Goal: Information Seeking & Learning: Learn about a topic

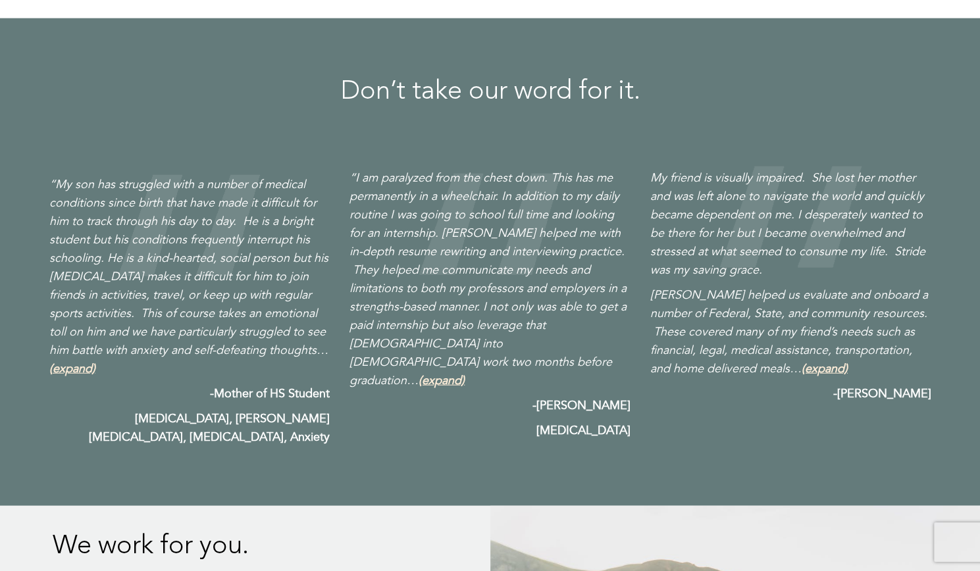
scroll to position [1818, 0]
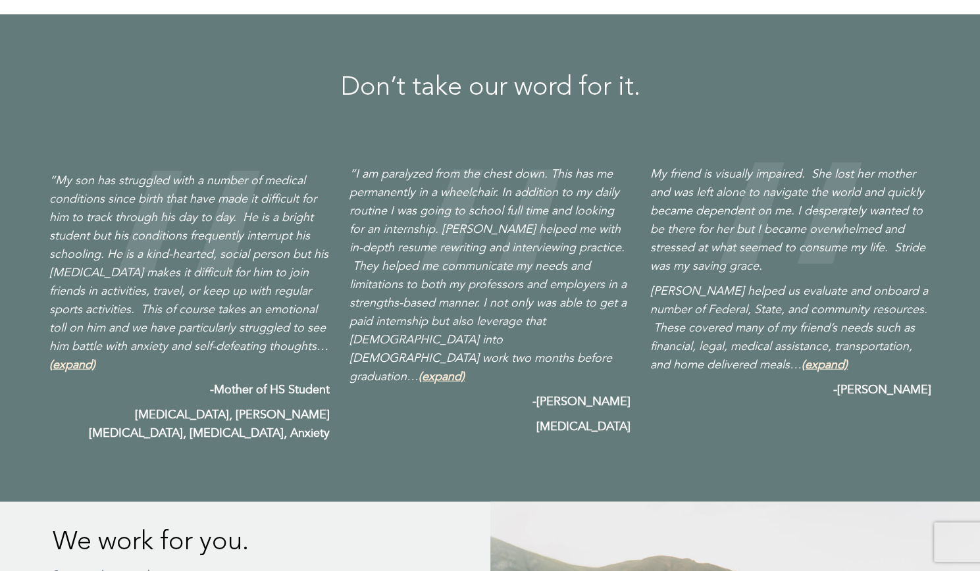
click at [301, 413] on b "[MEDICAL_DATA], [PERSON_NAME][MEDICAL_DATA], [MEDICAL_DATA], Anxiety" at bounding box center [209, 424] width 241 height 35
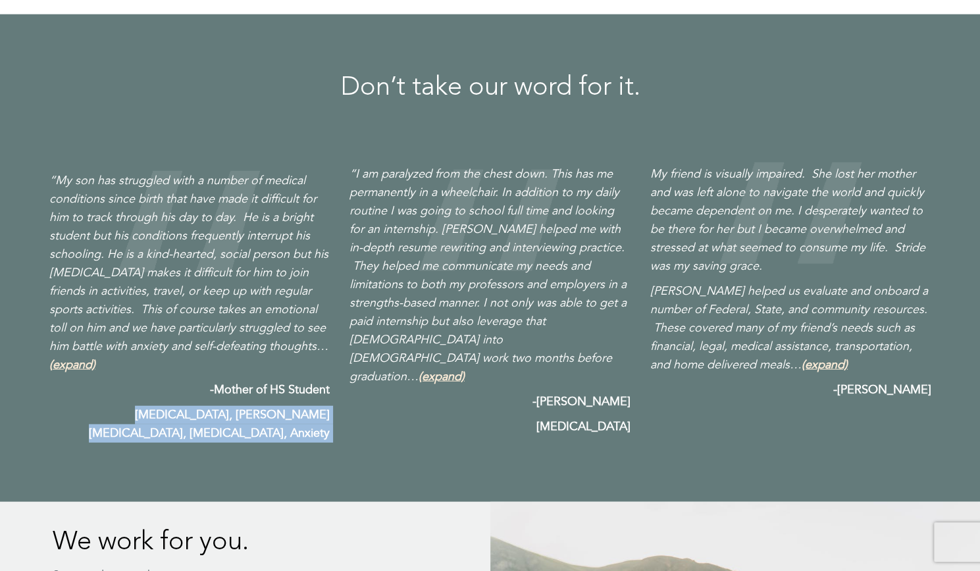
click at [301, 413] on b "[MEDICAL_DATA], [PERSON_NAME][MEDICAL_DATA], [MEDICAL_DATA], Anxiety" at bounding box center [209, 424] width 241 height 35
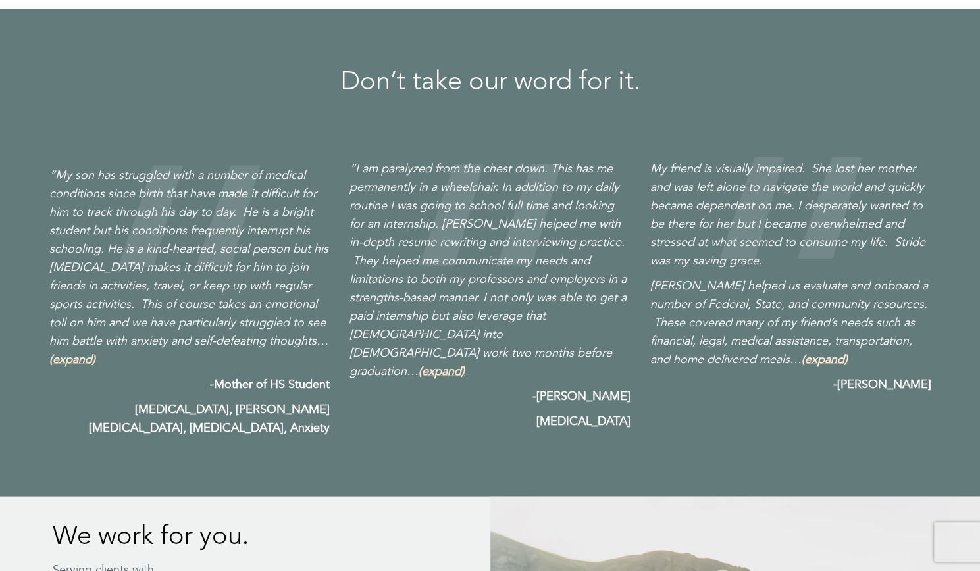
scroll to position [1826, 0]
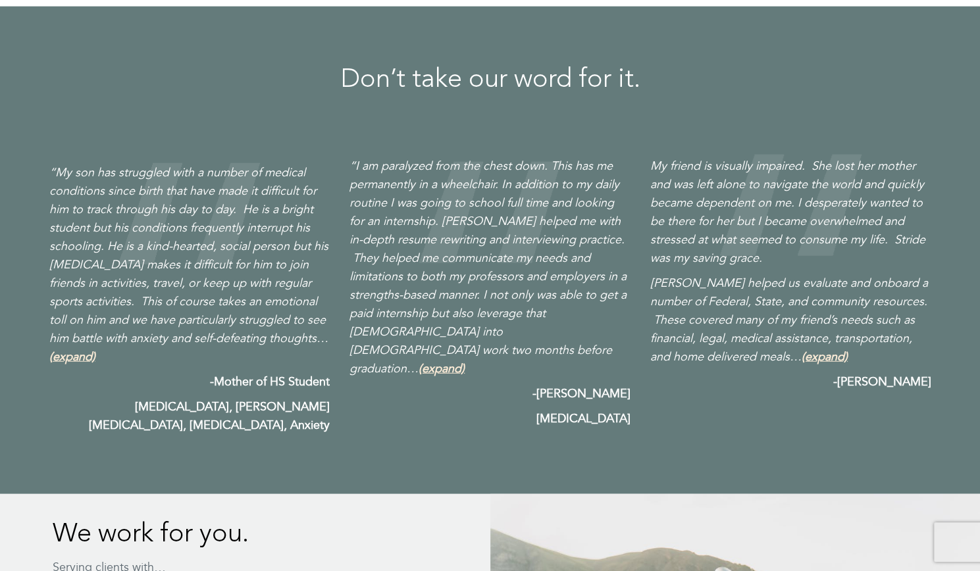
click at [464, 361] on span "(expand)" at bounding box center [441, 369] width 46 height 16
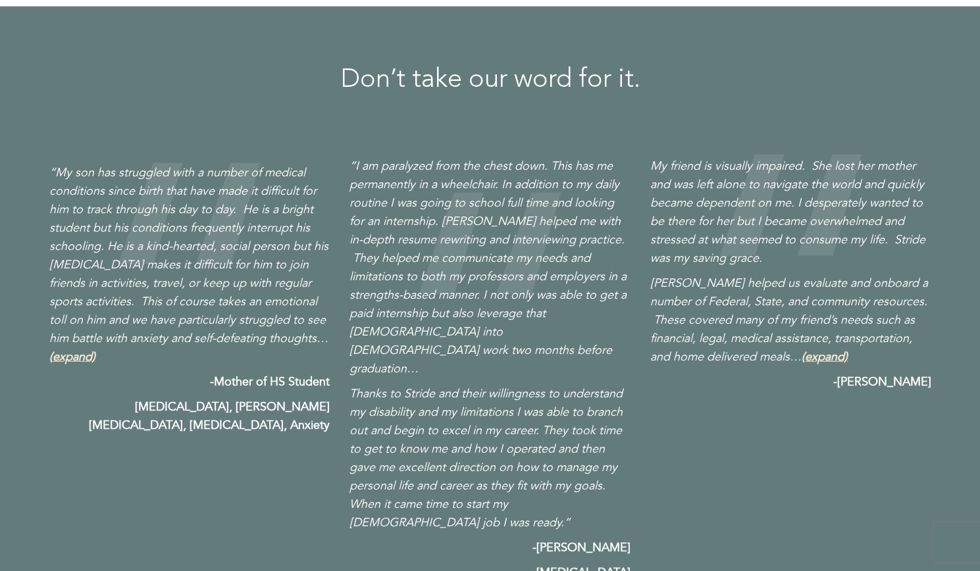
scroll to position [1849, 0]
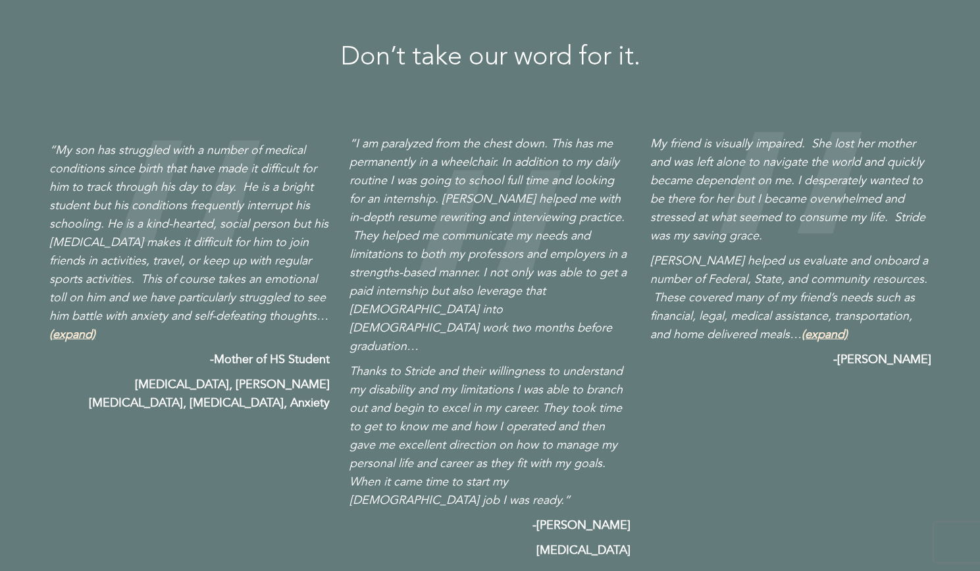
click at [801, 332] on span "(expand)" at bounding box center [824, 334] width 46 height 16
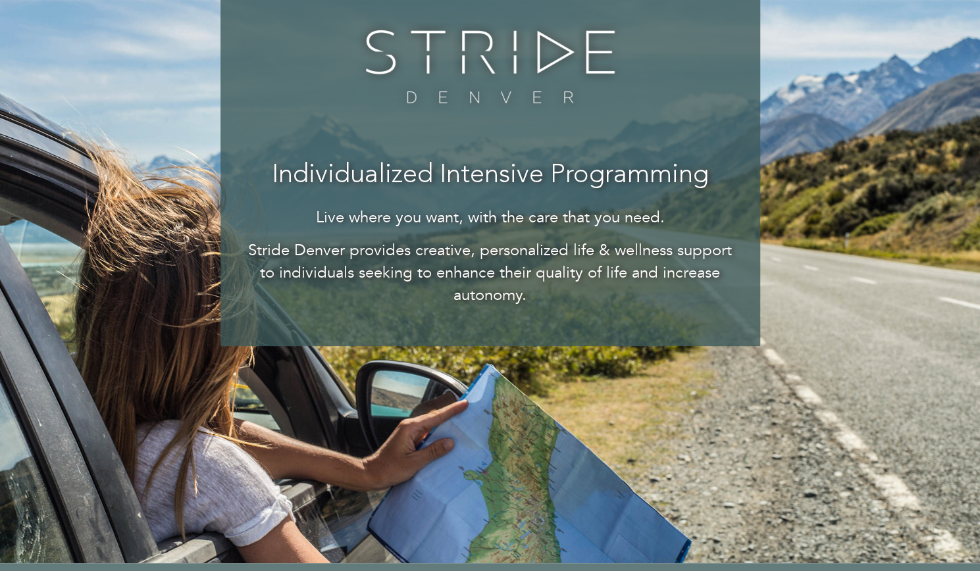
scroll to position [0, 0]
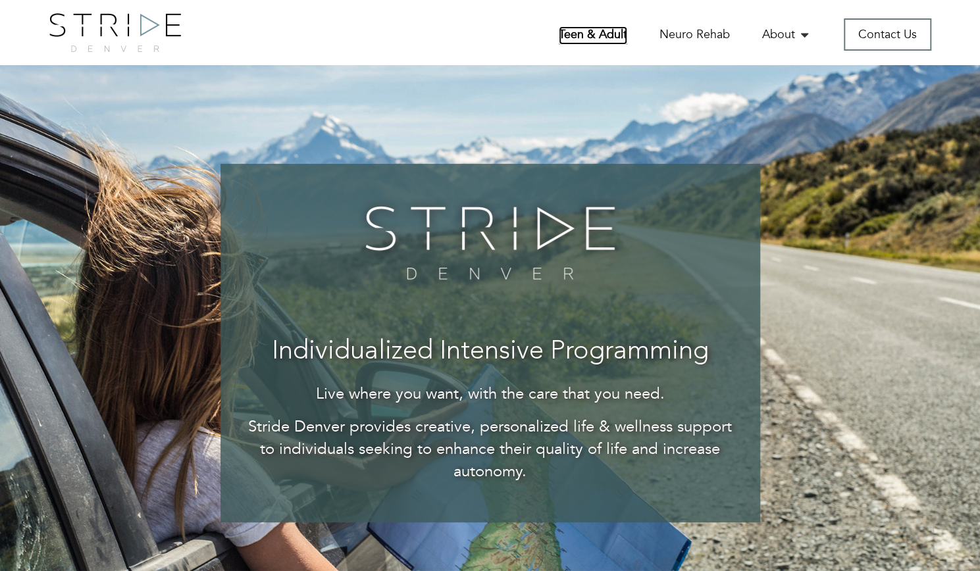
click at [598, 36] on link "Teen & Adult" at bounding box center [593, 35] width 68 height 18
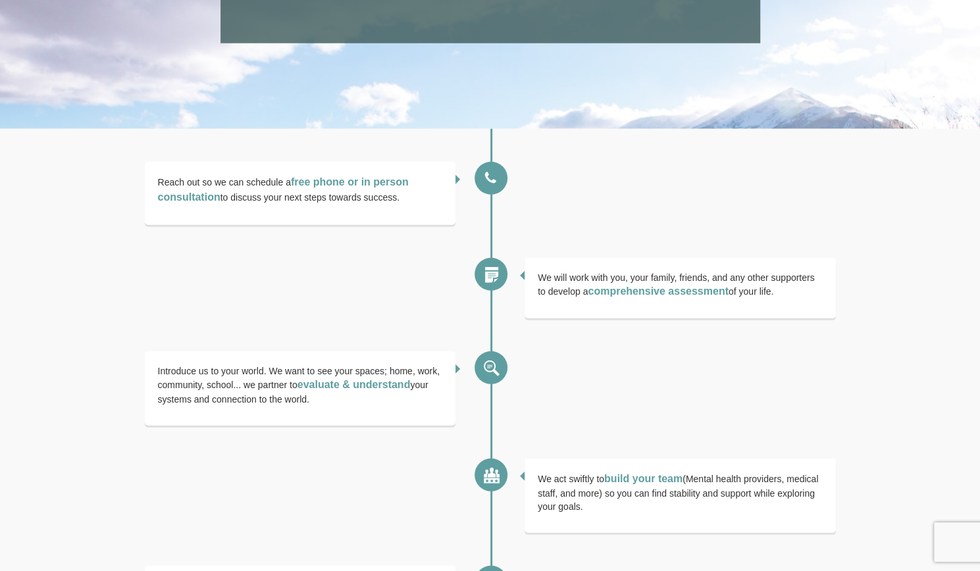
scroll to position [1959, 0]
click at [560, 281] on p "We will work with you, your family, friends, and any other supporters to develo…" at bounding box center [680, 284] width 285 height 28
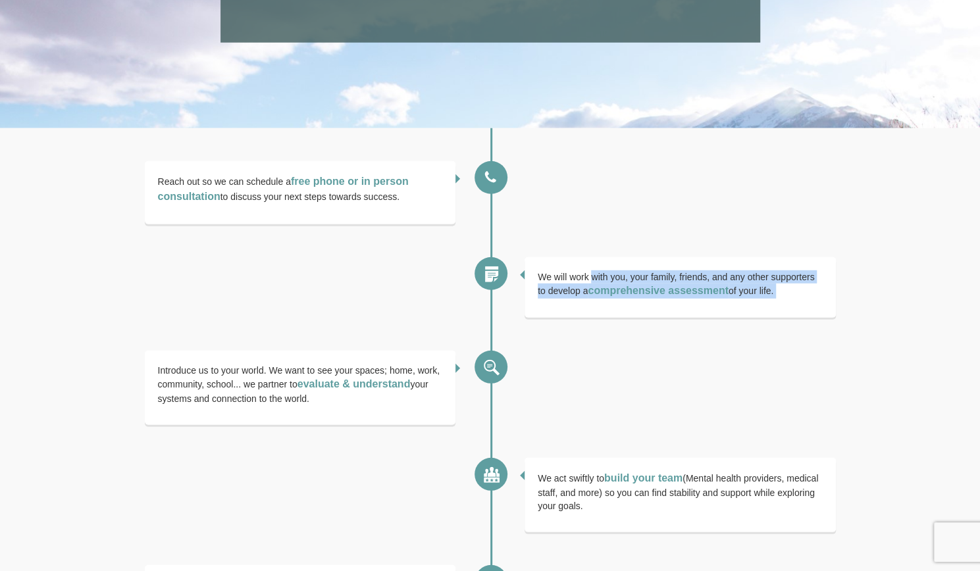
click at [560, 281] on p "We will work with you, your family, friends, and any other supporters to develo…" at bounding box center [680, 284] width 285 height 28
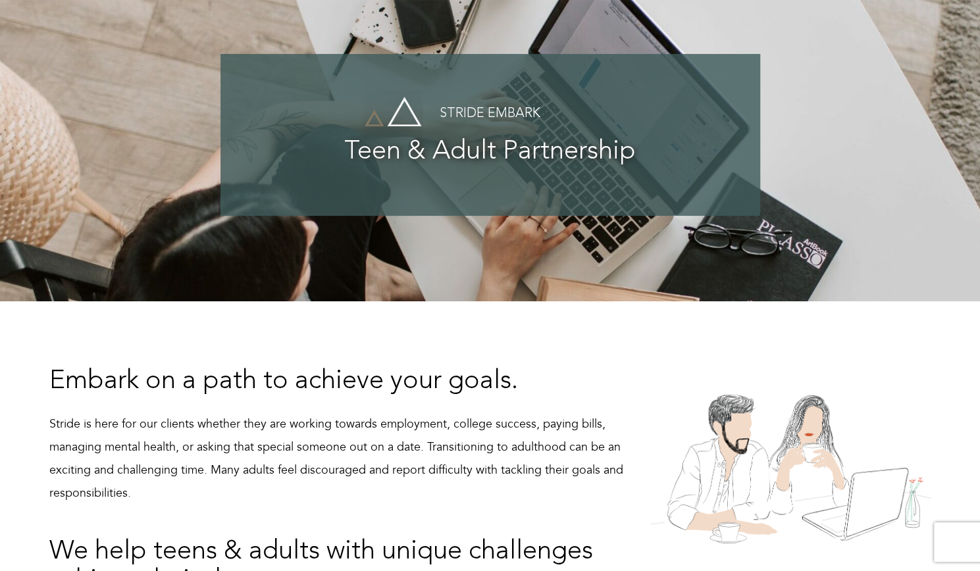
scroll to position [0, 0]
